Goal: Task Accomplishment & Management: Use online tool/utility

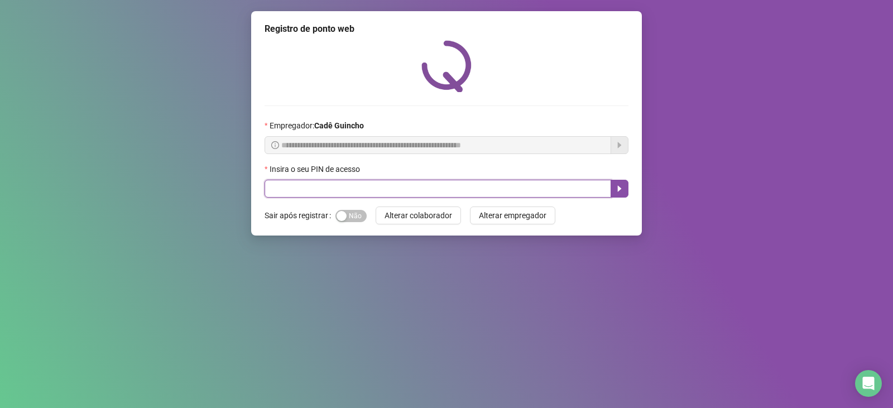
click at [314, 181] on input "text" at bounding box center [438, 189] width 347 height 18
type input "*****"
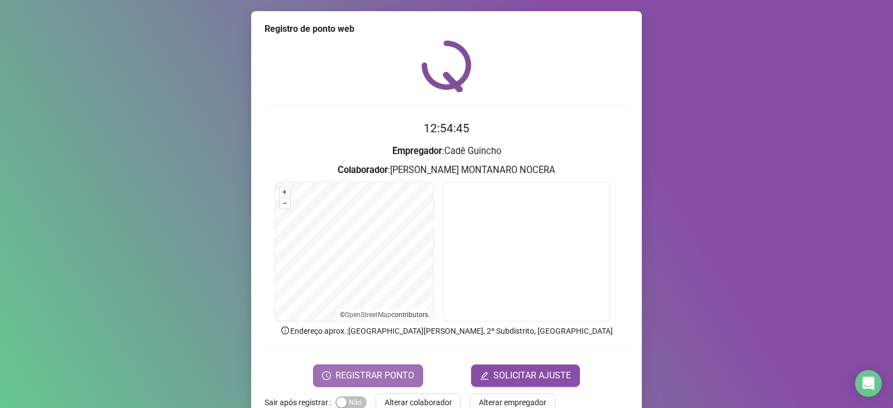
click at [395, 374] on span "REGISTRAR PONTO" at bounding box center [375, 375] width 79 height 13
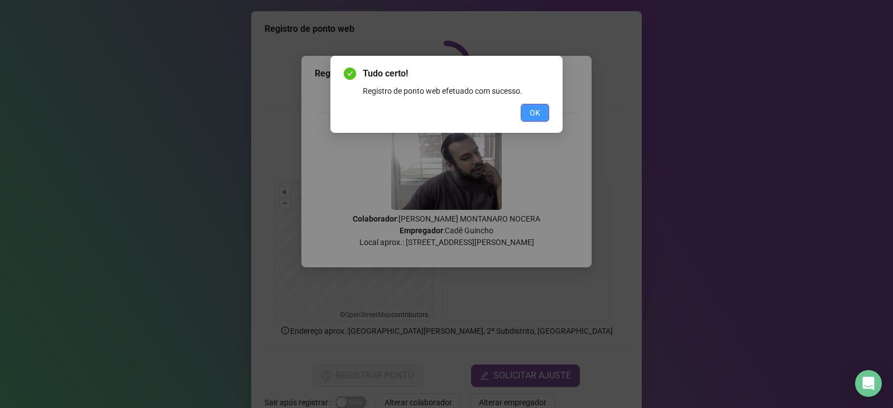
click at [534, 119] on button "OK" at bounding box center [535, 113] width 28 height 18
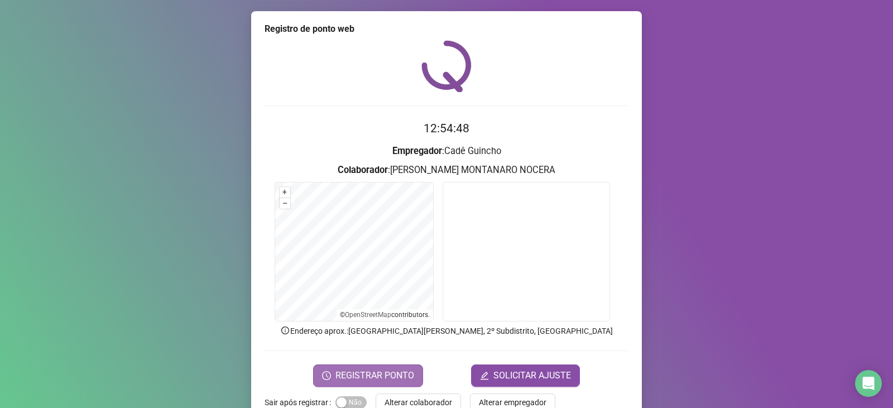
click at [400, 376] on span "REGISTRAR PONTO" at bounding box center [375, 375] width 79 height 13
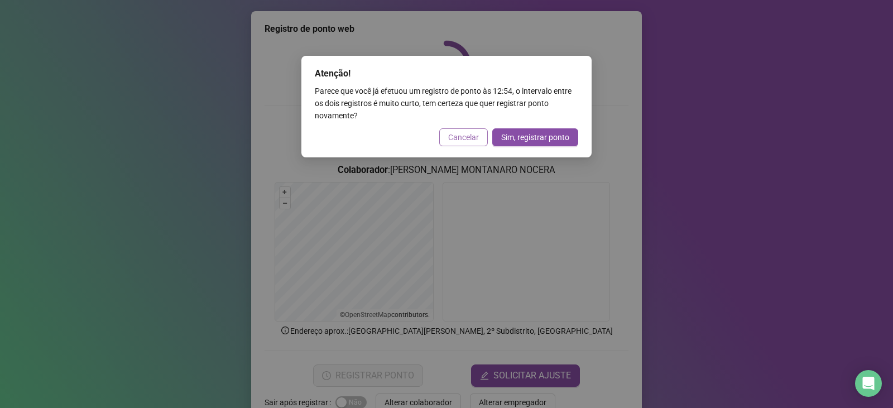
click at [478, 142] on span "Cancelar" at bounding box center [463, 137] width 31 height 12
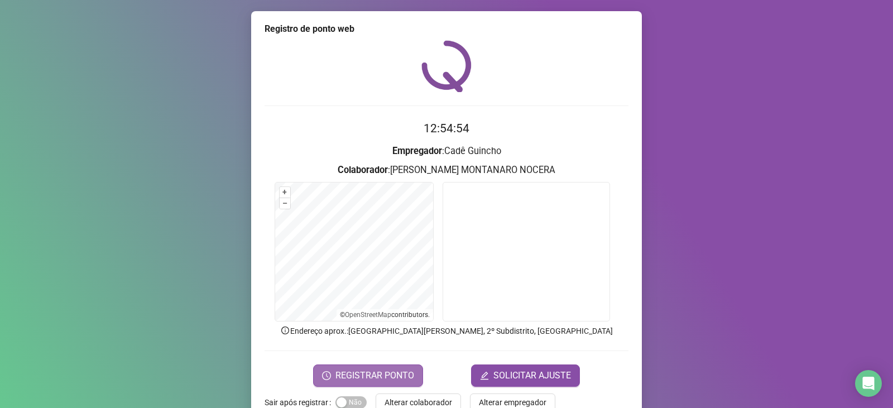
click at [408, 373] on span "REGISTRAR PONTO" at bounding box center [375, 375] width 79 height 13
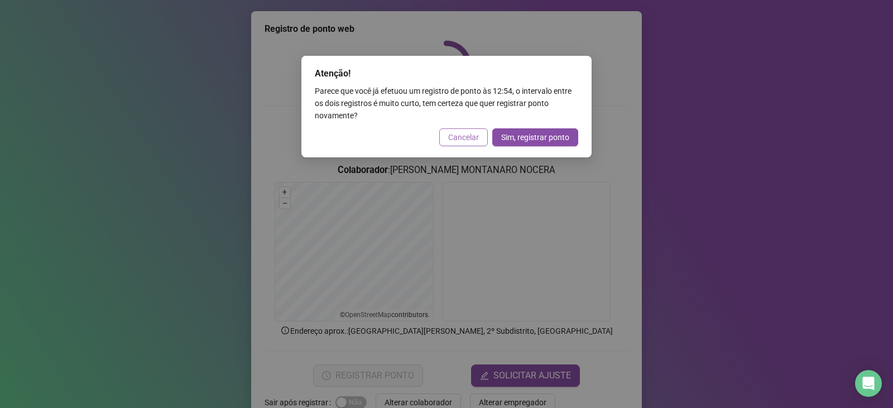
click at [464, 141] on span "Cancelar" at bounding box center [463, 137] width 31 height 12
